Goal: Information Seeking & Learning: Learn about a topic

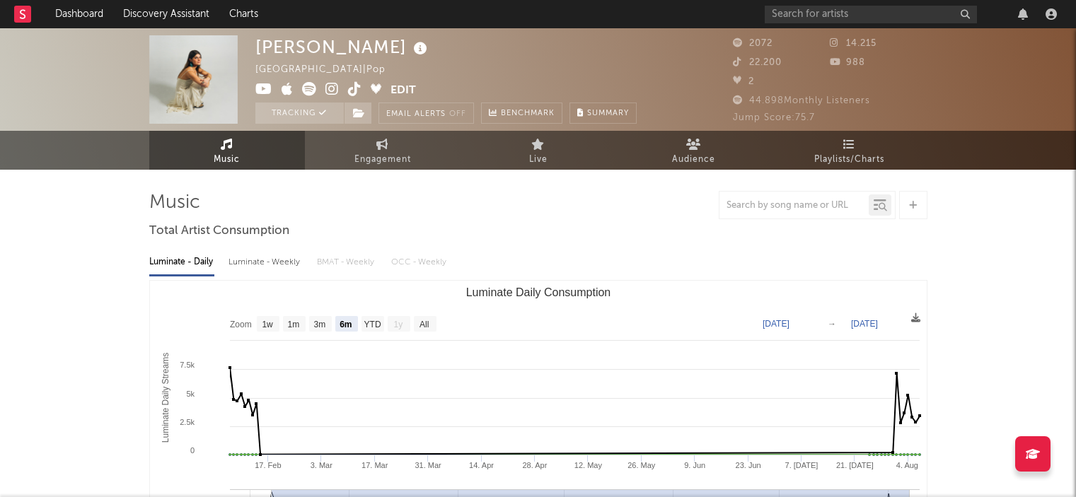
select select "6m"
click at [410, 145] on link "Engagement" at bounding box center [383, 150] width 156 height 39
select select "1w"
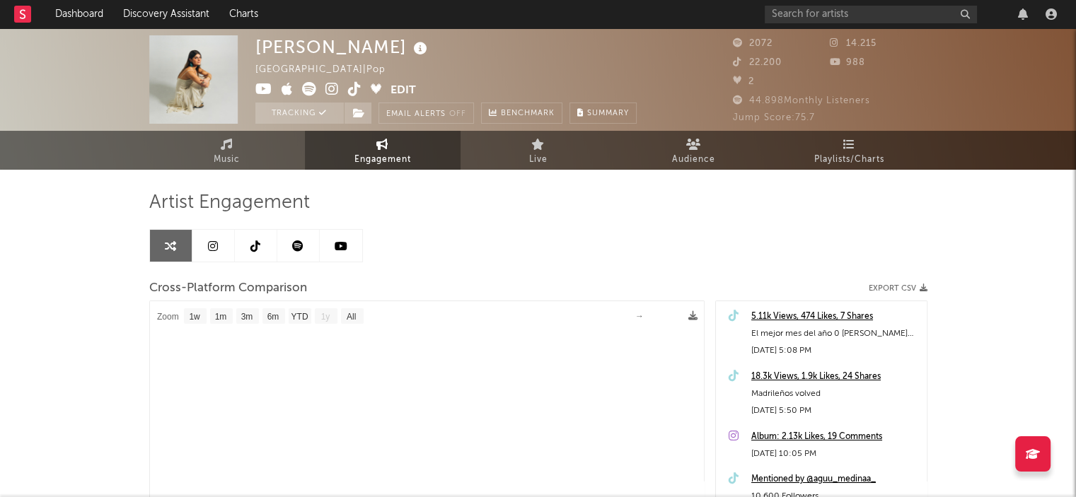
select select "1m"
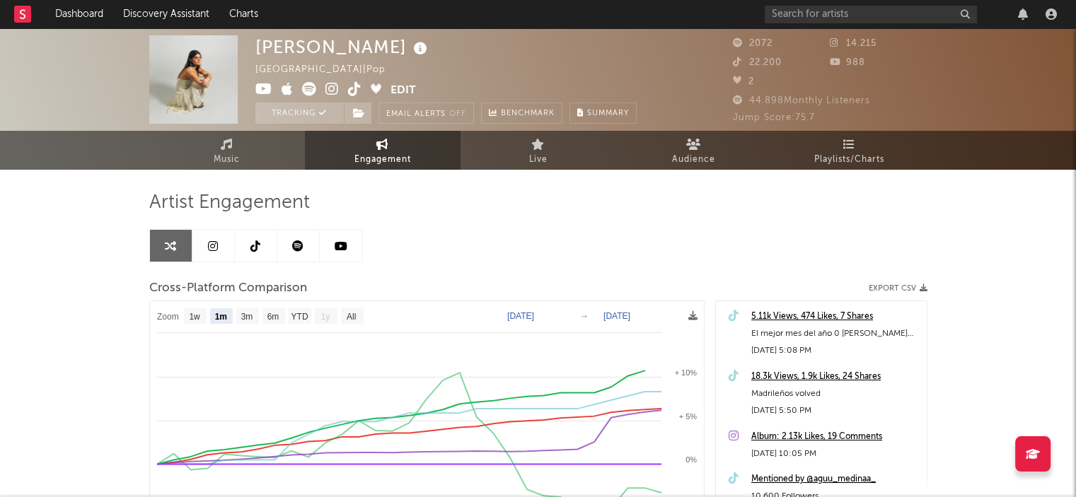
click at [255, 241] on icon at bounding box center [255, 246] width 10 height 11
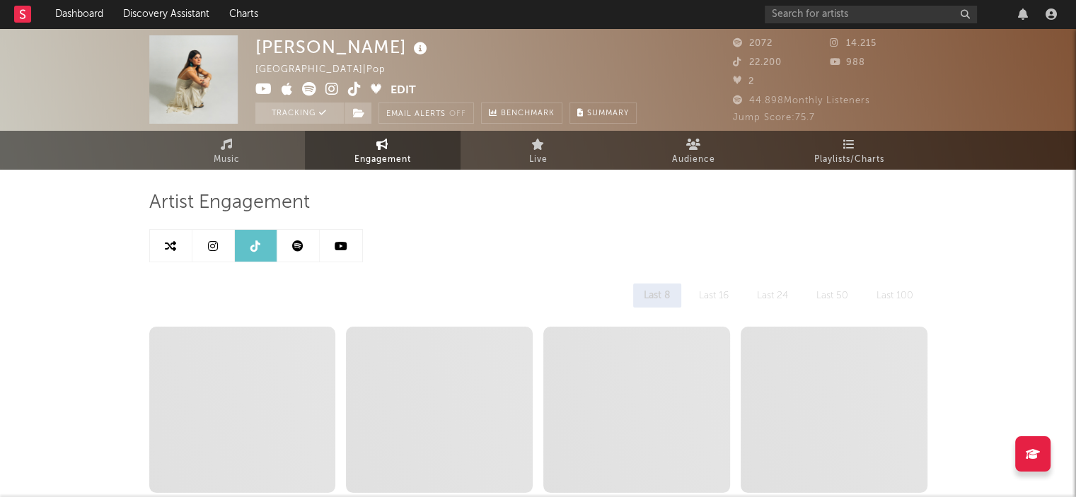
select select "6m"
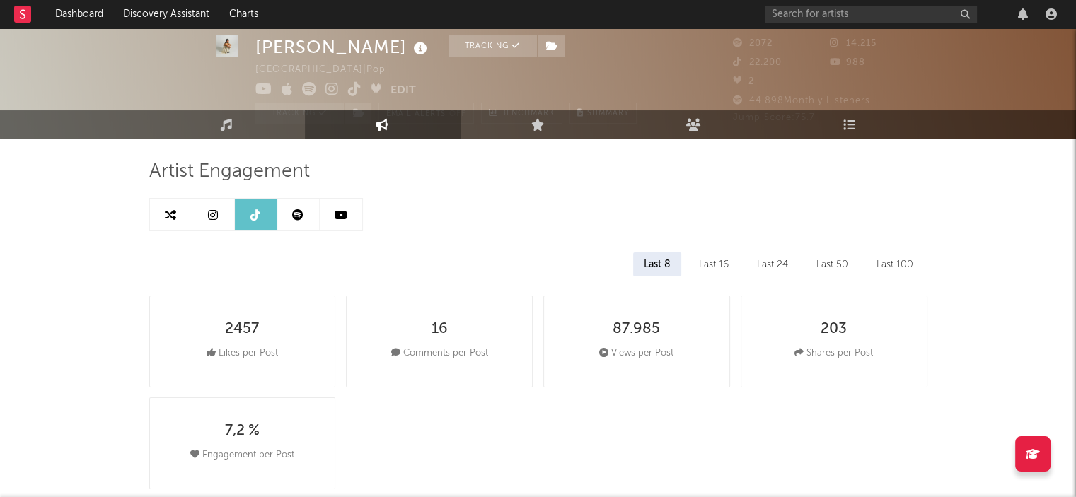
scroll to position [25, 0]
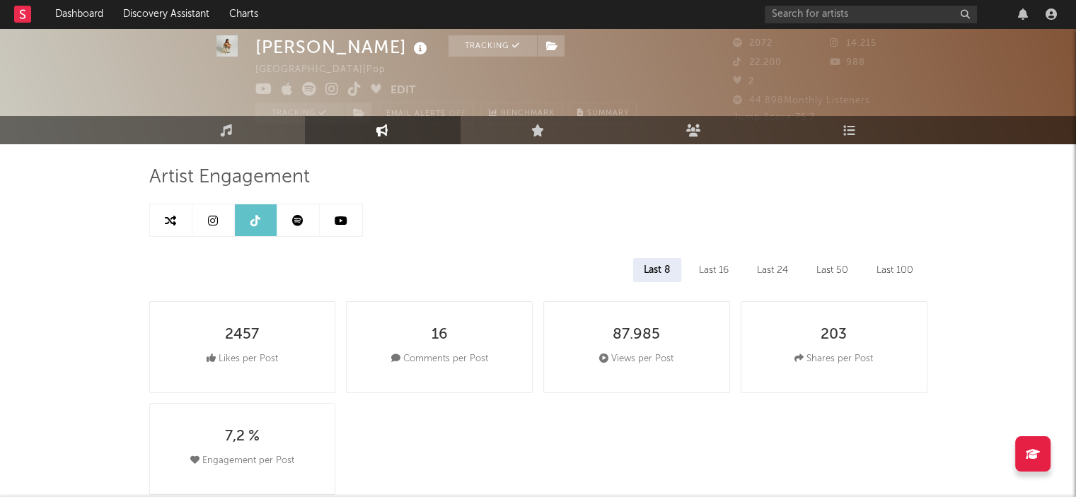
click at [173, 226] on icon at bounding box center [170, 220] width 11 height 11
select select "1m"
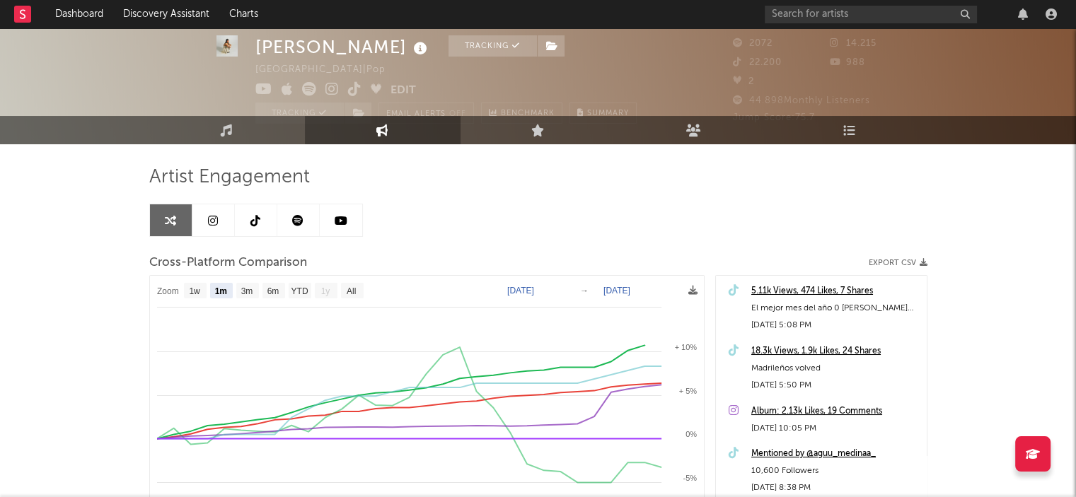
click at [291, 222] on link at bounding box center [298, 220] width 42 height 32
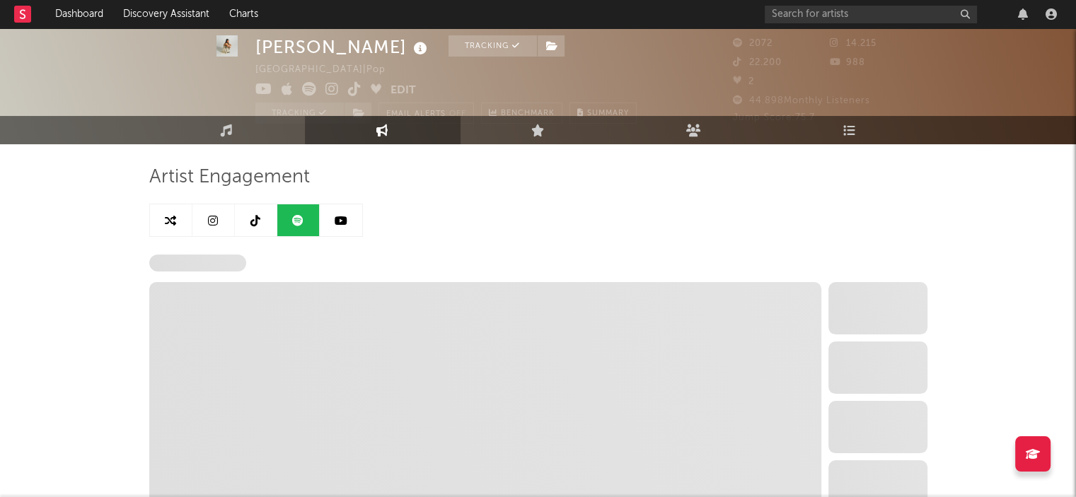
select select "6m"
select select "1w"
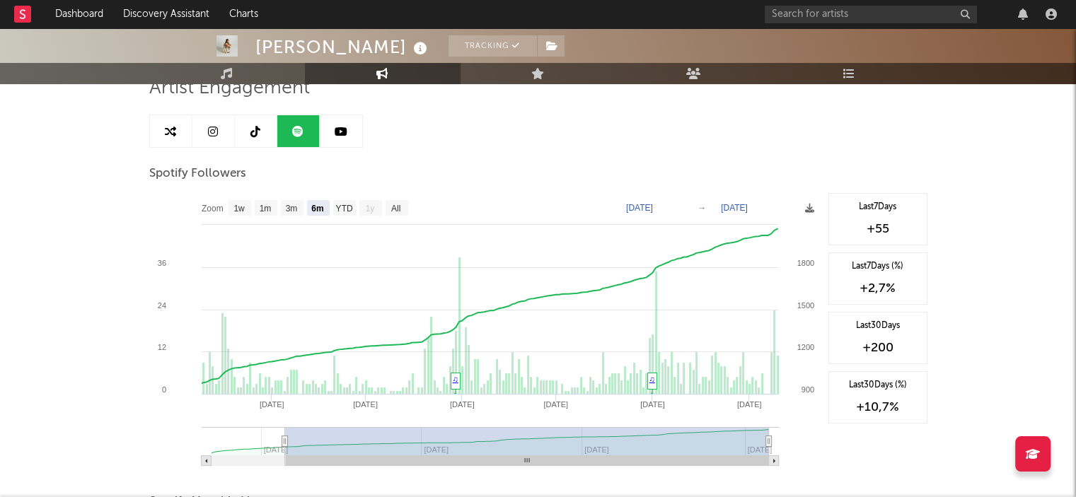
scroll to position [113, 0]
click at [244, 207] on text "1w" at bounding box center [238, 210] width 11 height 10
select select "1w"
type input "[DATE]"
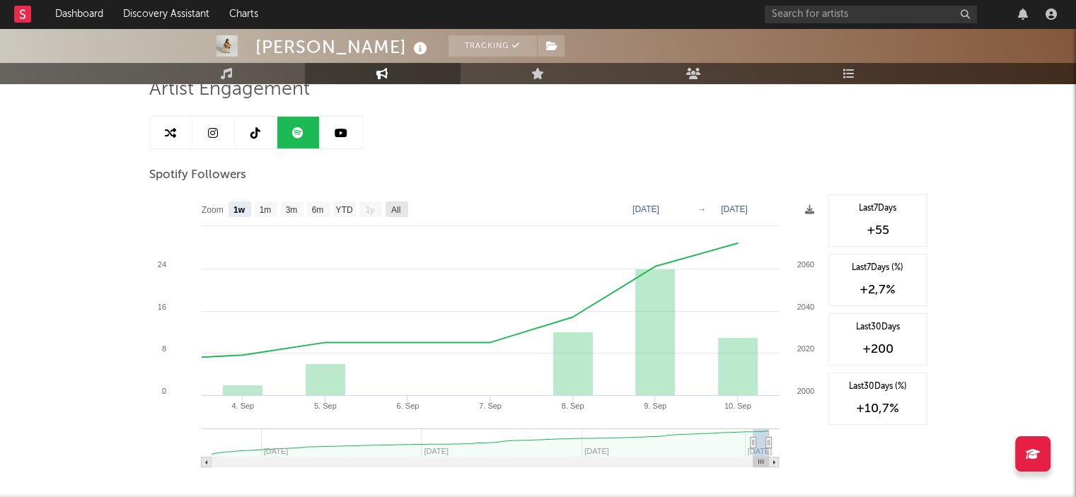
click at [400, 206] on text "All" at bounding box center [394, 210] width 9 height 10
select select "All"
type input "[DATE]"
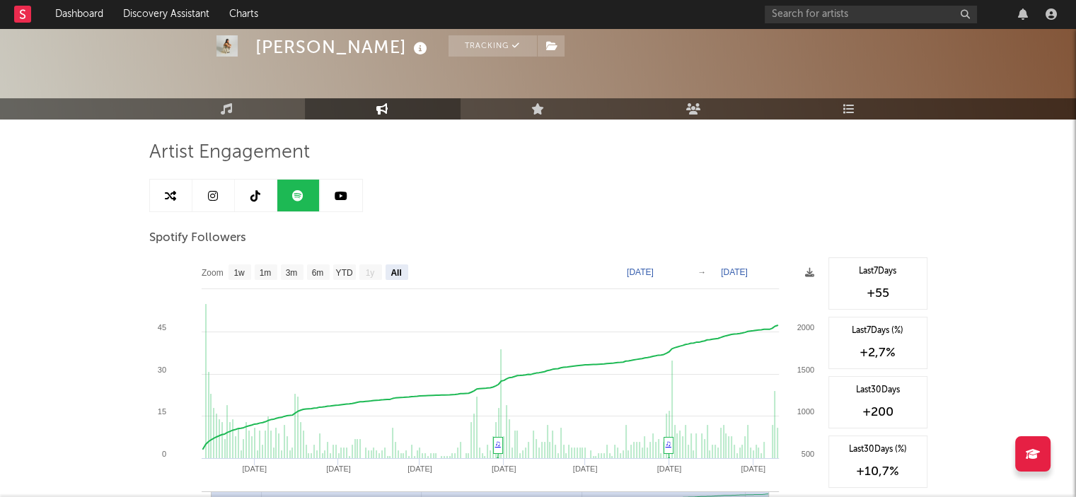
scroll to position [0, 0]
